Goal: Task Accomplishment & Management: Use online tool/utility

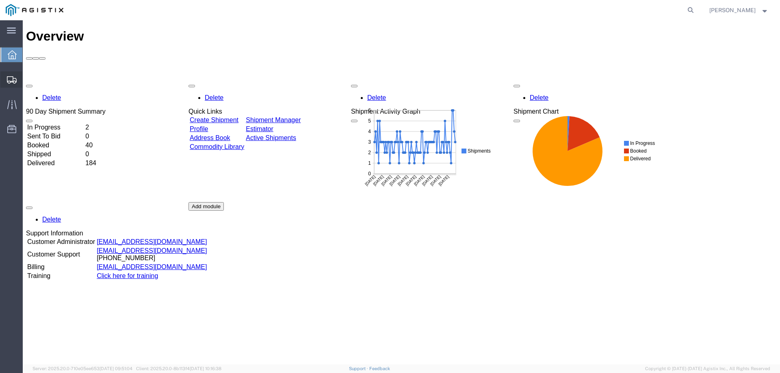
click at [0, 0] on span "Create from Template" at bounding box center [0, 0] width 0 height 0
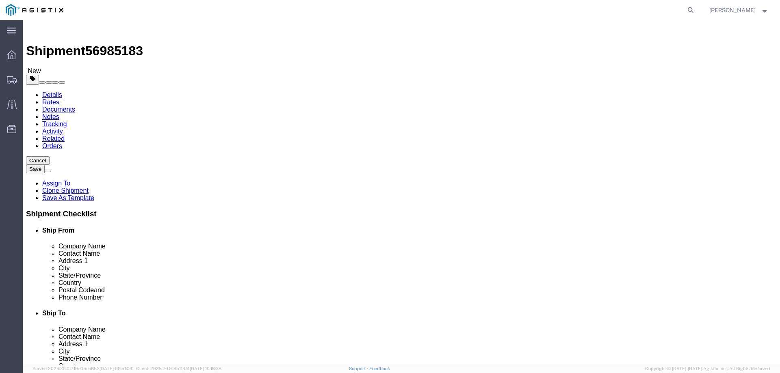
select select
select select "65511"
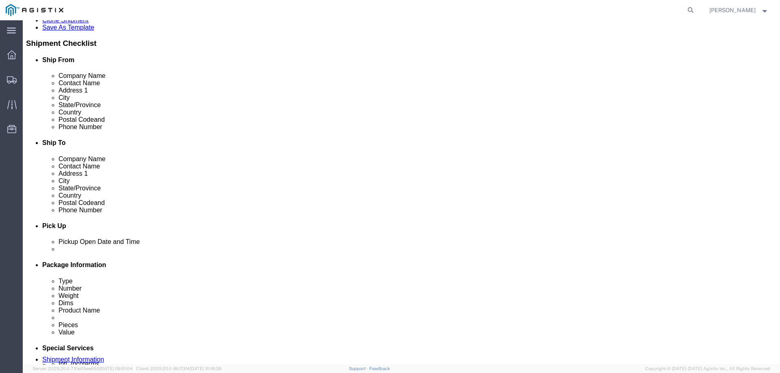
scroll to position [244, 0]
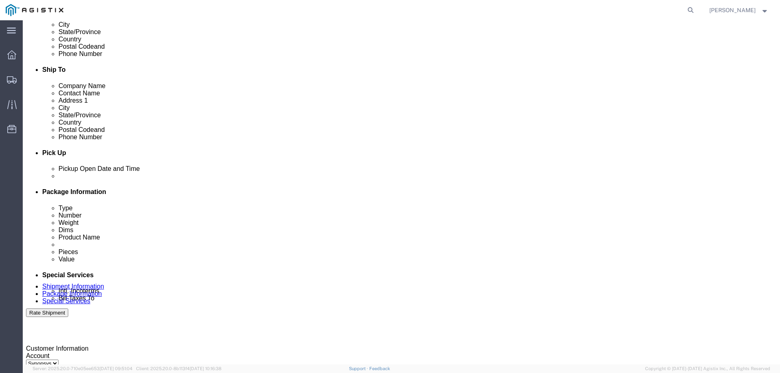
click div "Pickup Date: Pickup Start Date Pickup Start Time Pickup Open Date and Time [DAT…"
click div
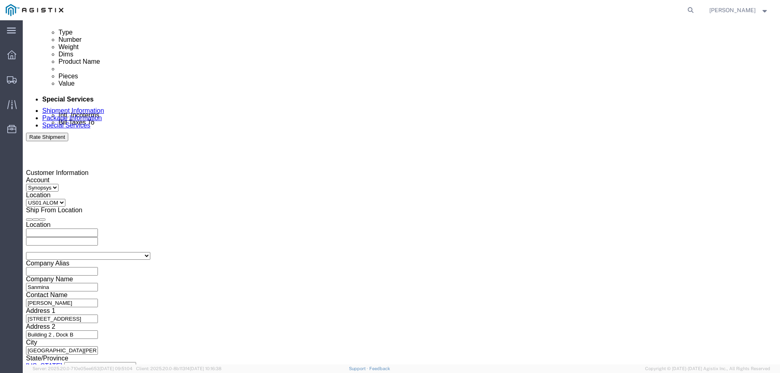
type input "3:30 PM"
click button "Apply"
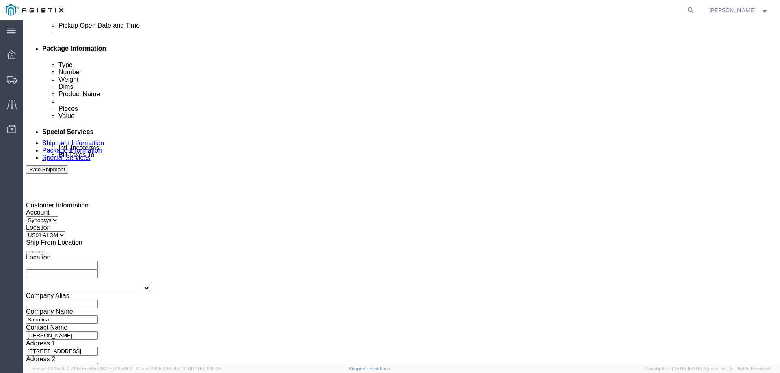
scroll to position [338, 0]
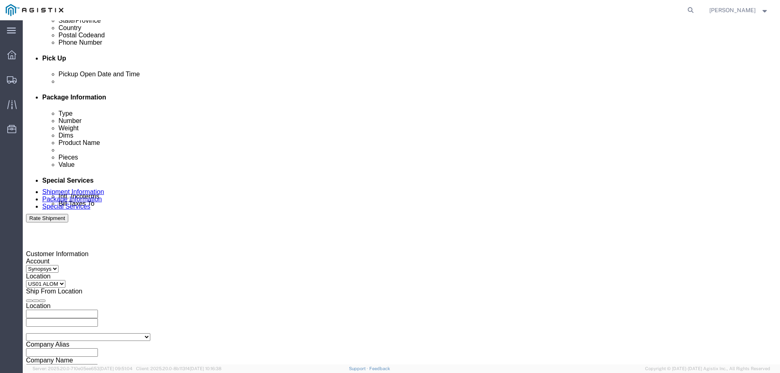
click div
type input "4:00 PM"
drag, startPoint x: 525, startPoint y: 293, endPoint x: 532, endPoint y: 294, distance: 6.5
click div "Close Time 4:00 PM [DATE] 5:00 PM - [DATE] 5:00 PM Cancel Apply"
click button "Apply"
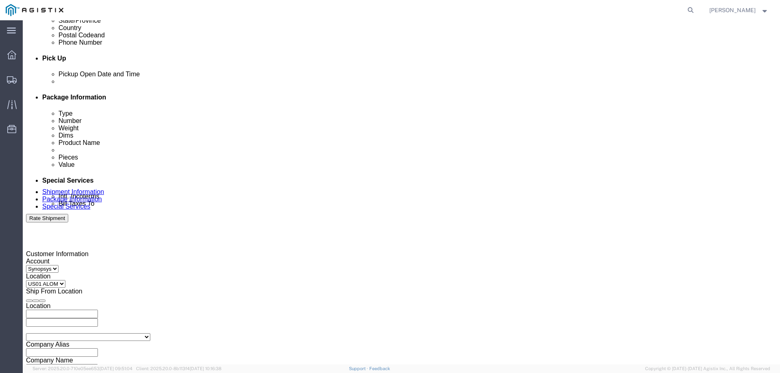
click input "3000021481"
click icon "button"
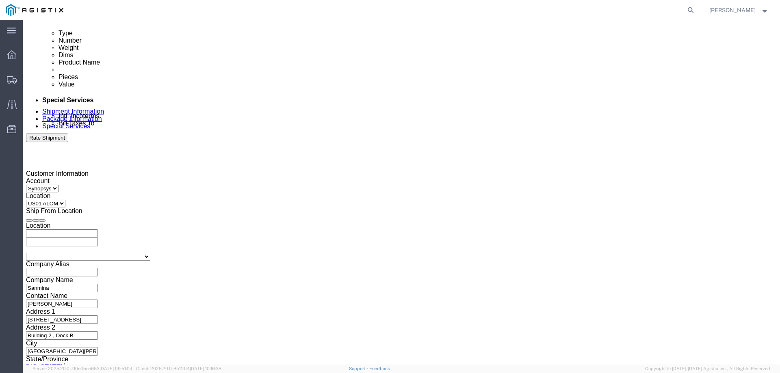
scroll to position [420, 0]
click button "Continue"
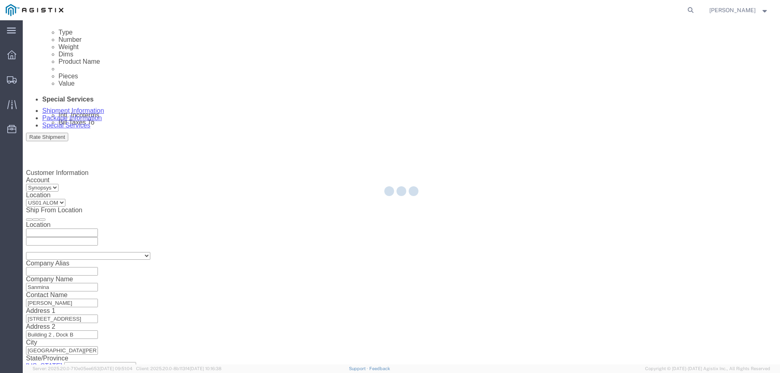
scroll to position [32, 0]
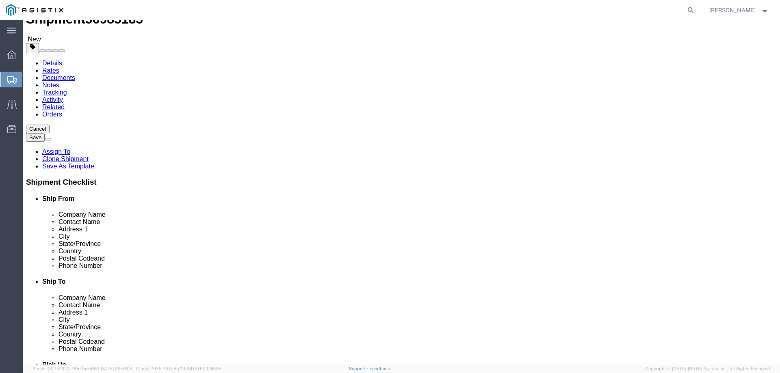
click p "UNV_SYS_HUB 200"
click dd "4679.52 USD"
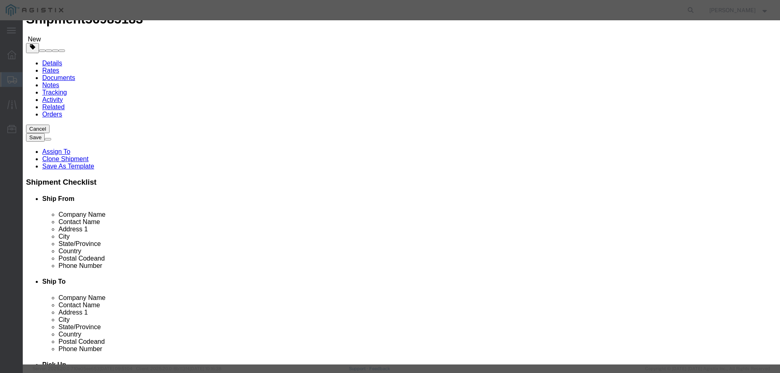
click input "3.00"
type input "1.00"
type input "1559.84"
drag, startPoint x: 530, startPoint y: 68, endPoint x: 530, endPoint y: 61, distance: 7.7
click textarea "PO# 3000021481 , QTY: 3"
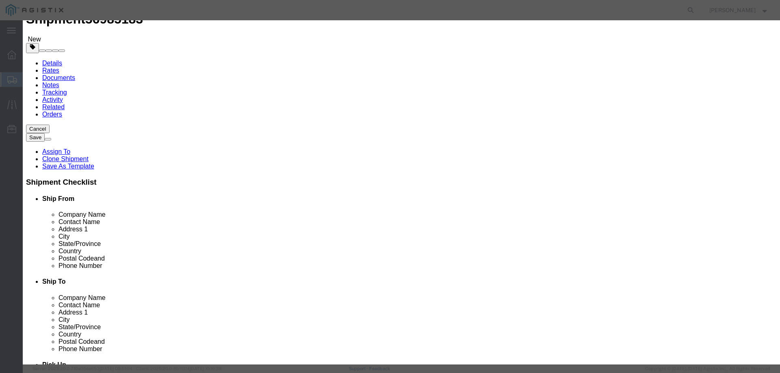
type textarea "PO# 3000021481 , QTY: 1"
click button "Save & Close"
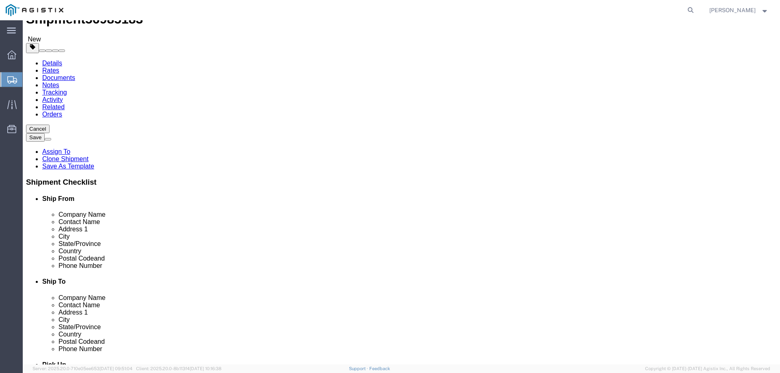
click dd "12.00 Each"
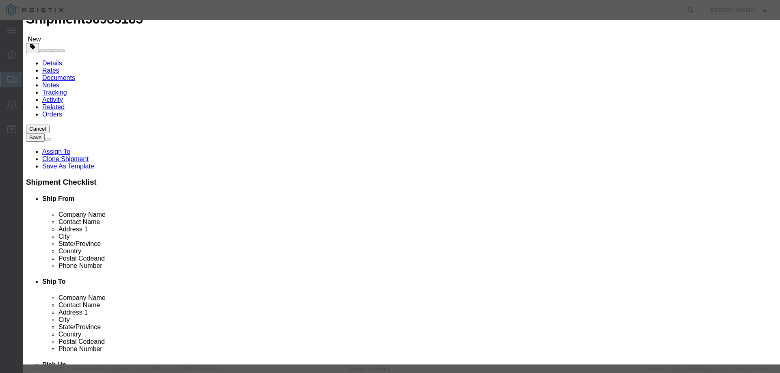
click input "12.00"
type input "10.00"
type input "19805.3"
click div "Commodity library"
click textarea "PO# 3000021254, QTY: 12"
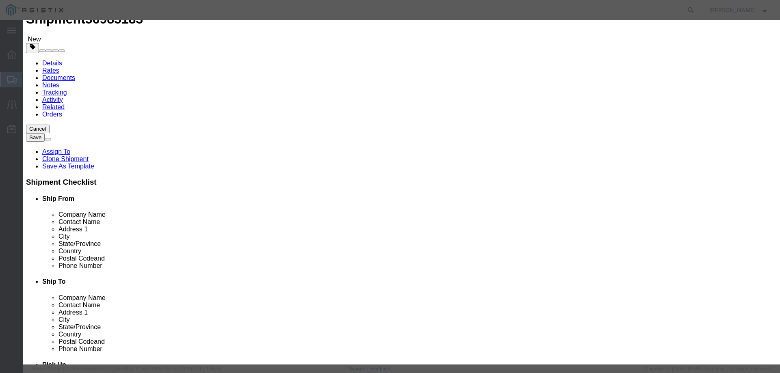
type textarea "PO# 3000021254, QTY: 10"
drag, startPoint x: 527, startPoint y: 280, endPoint x: 534, endPoint y: 278, distance: 8.1
click button "Save & Close"
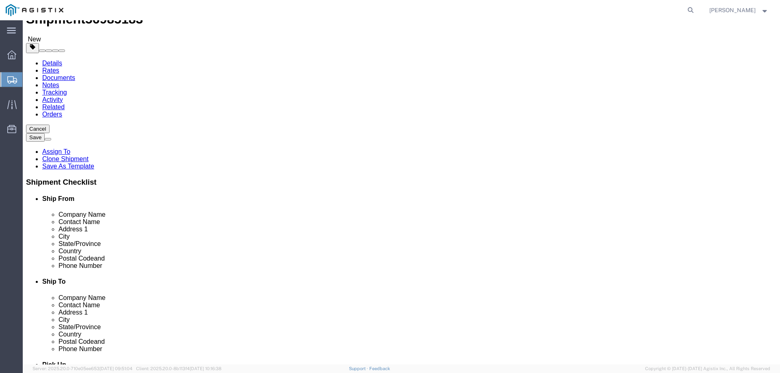
click input "15"
type input "11"
click input "200.00"
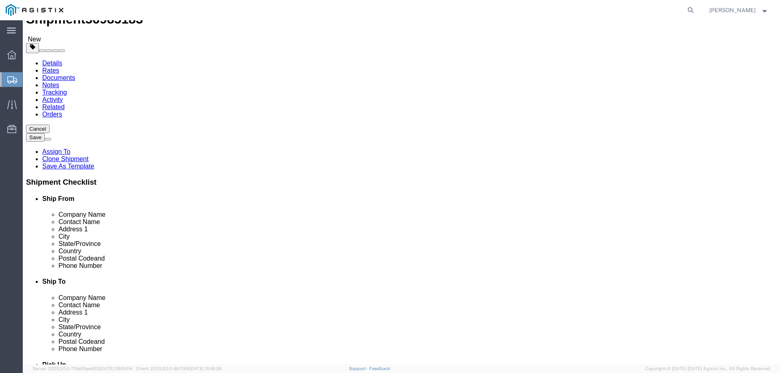
click input "200.00"
type input "150"
click div "1 x Pallet(s) Standard (Not Stackable) Package Type Select Bale(s) Basket(s) Bo…"
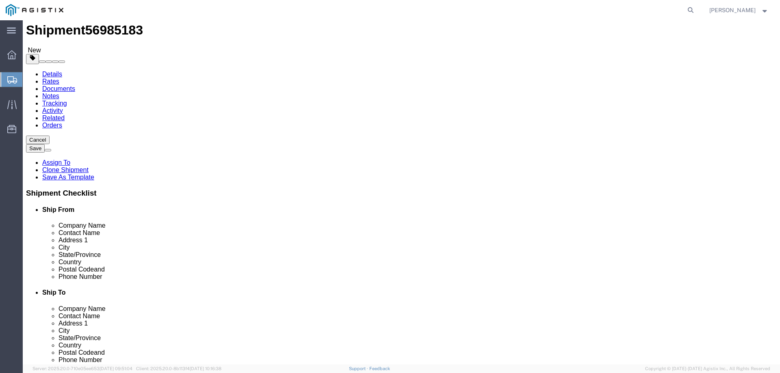
scroll to position [41, 0]
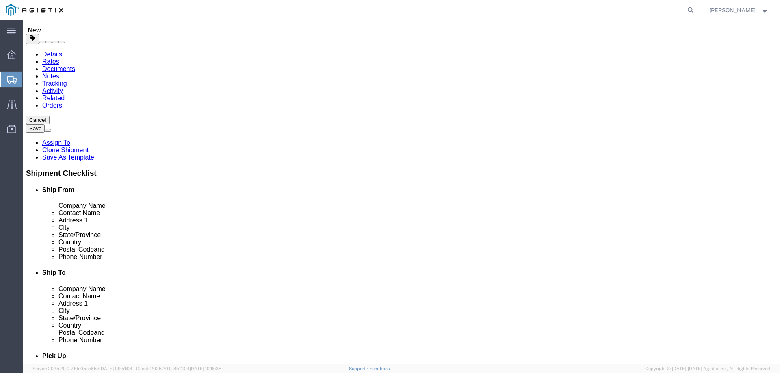
click button "Rate Shipment"
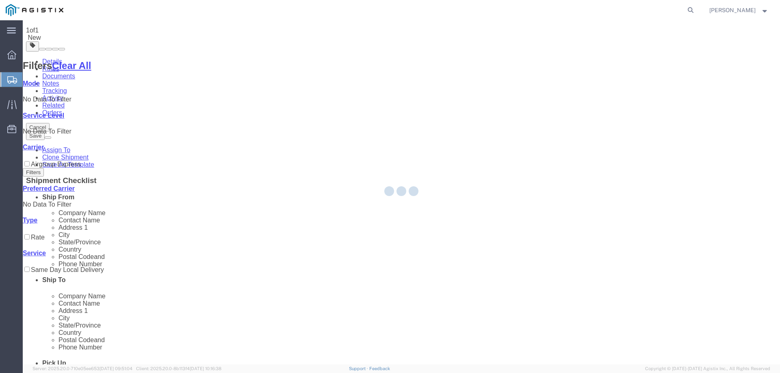
scroll to position [0, 0]
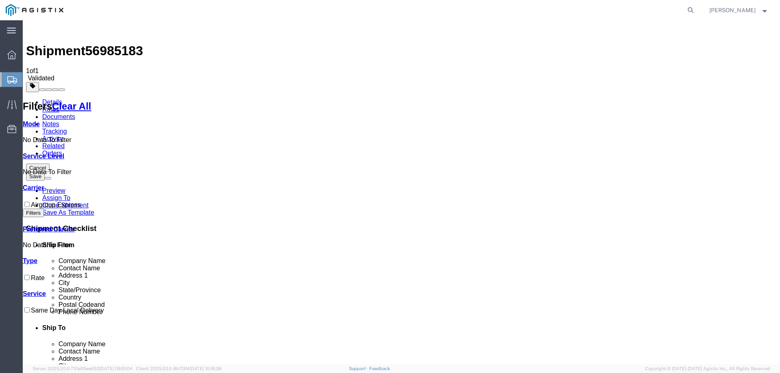
click at [75, 113] on link "Documents" at bounding box center [58, 116] width 33 height 7
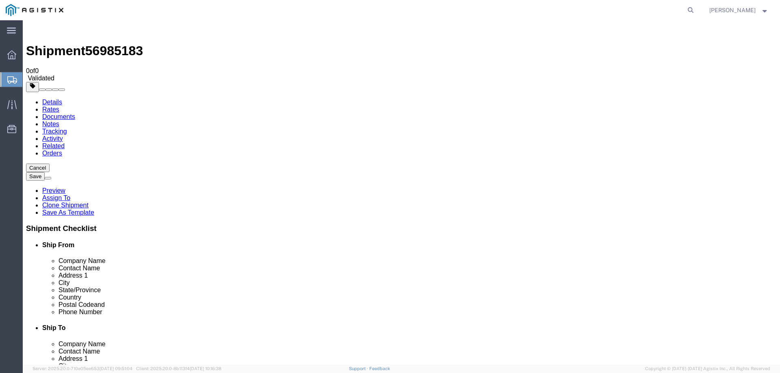
click at [44, 99] on link "Details" at bounding box center [52, 102] width 20 height 7
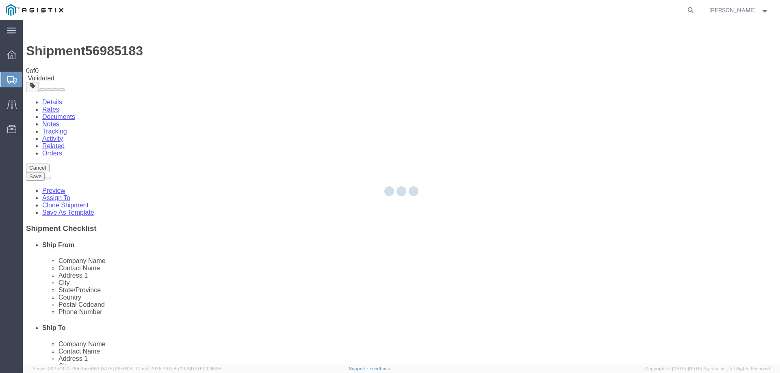
select select "65511"
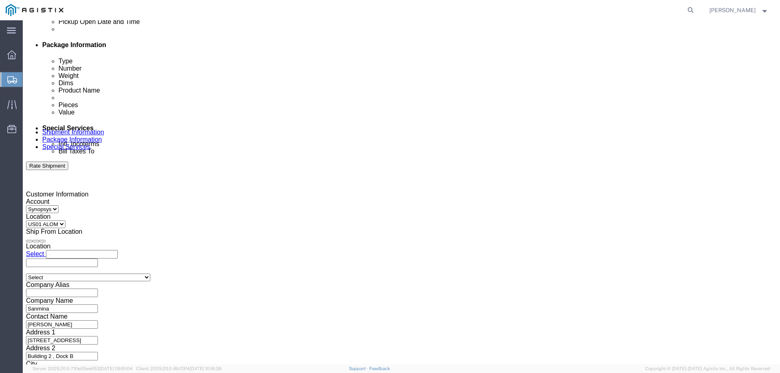
scroll to position [420, 0]
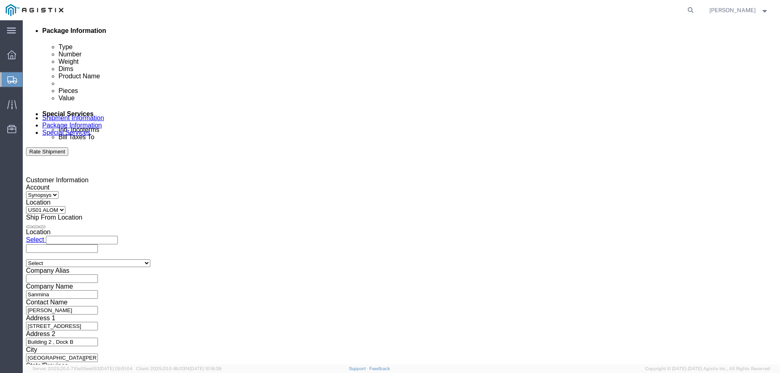
click button "Continue"
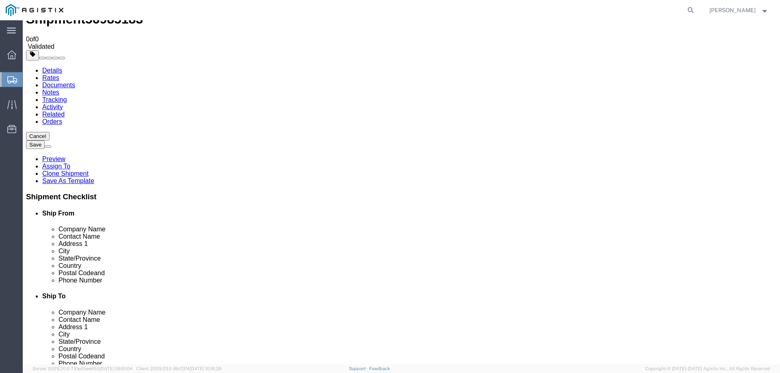
click link "Special Services"
drag, startPoint x: 111, startPoint y: 10, endPoint x: 67, endPoint y: 8, distance: 43.1
click h1 "Shipment 56985183"
copy span "56985183"
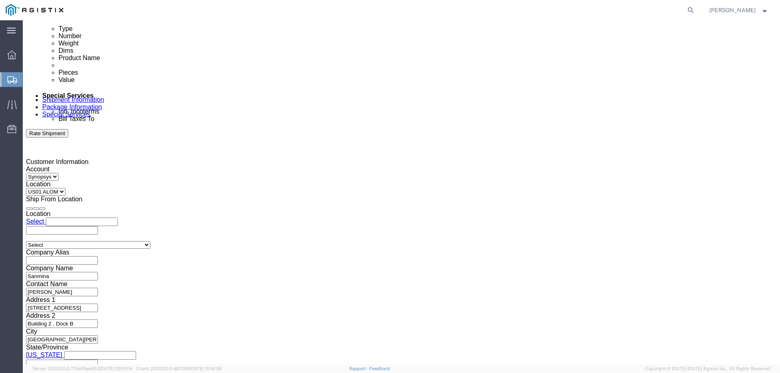
scroll to position [479, 0]
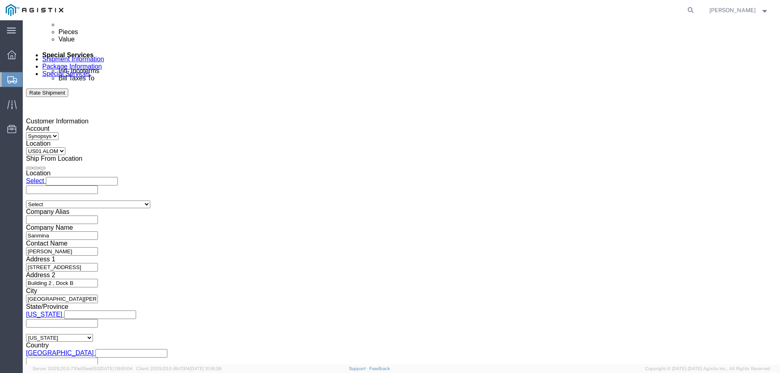
drag, startPoint x: 518, startPoint y: 129, endPoint x: 500, endPoint y: 129, distance: 18.3
click textarea "Hello Team. Please process Shipment 56956040 1 Pallet in shipment Driver must s…"
paste textarea "85183"
type textarea "Hello Team. Please process Shipment 56985183 1 Pallet in shipment Driver must s…"
click div "To [EMAIL_ADDRESS][DOMAIN_NAME] [PERSON_NAME][EMAIL_ADDRESS][PERSON_NAME][DOMAI…"
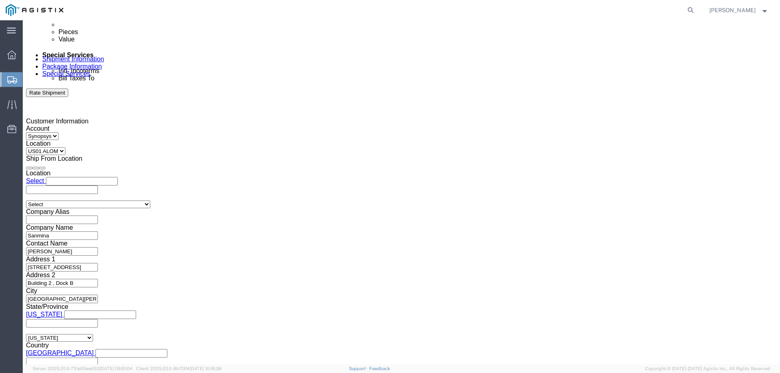
click button "Rate Shipment"
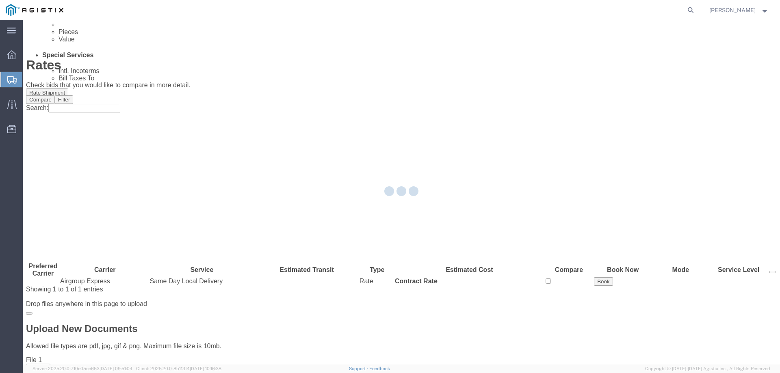
scroll to position [0, 0]
